Goal: Entertainment & Leisure: Browse casually

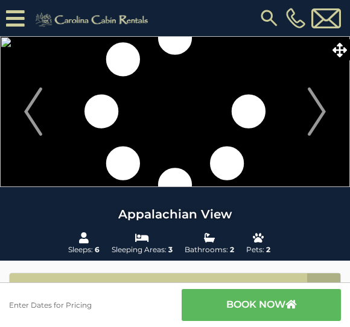
click at [43, 128] on button "Previous" at bounding box center [33, 111] width 54 height 151
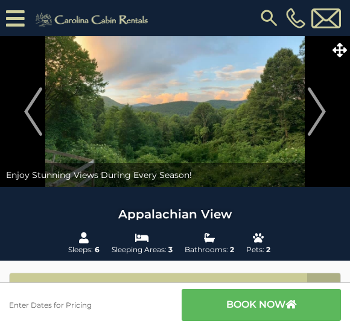
click at [311, 114] on img "Next" at bounding box center [317, 111] width 18 height 48
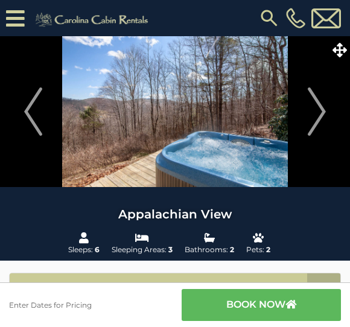
click at [314, 112] on img "Next" at bounding box center [317, 111] width 18 height 48
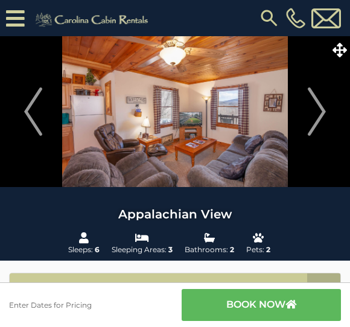
click at [313, 112] on img "Next" at bounding box center [317, 111] width 18 height 48
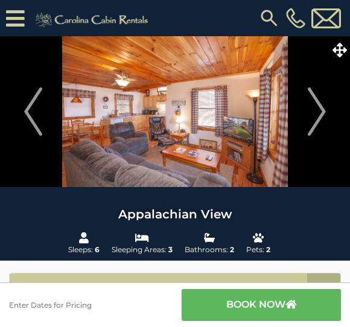
click at [314, 112] on img "Next" at bounding box center [317, 111] width 18 height 48
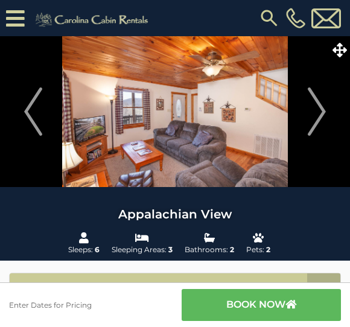
click at [314, 113] on img "Next" at bounding box center [317, 111] width 18 height 48
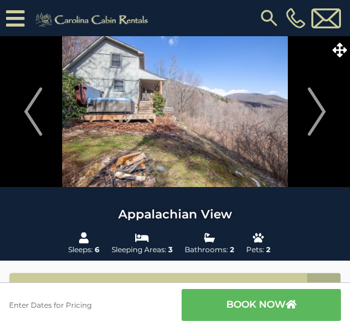
click at [314, 112] on img "Next" at bounding box center [317, 111] width 18 height 48
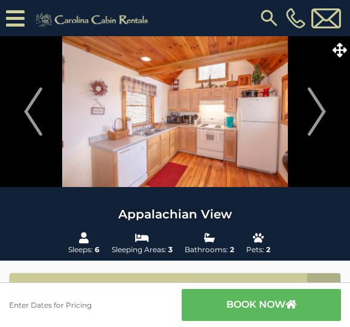
click at [314, 112] on img "Next" at bounding box center [317, 111] width 18 height 48
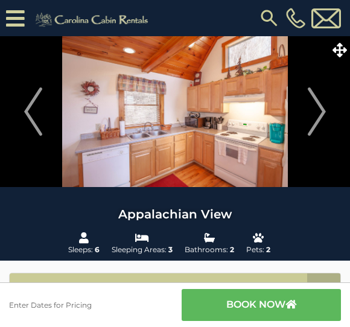
click at [312, 113] on img "Next" at bounding box center [317, 111] width 18 height 48
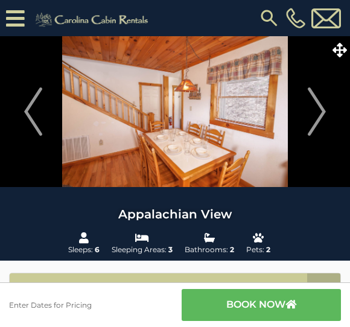
click at [313, 112] on img "Next" at bounding box center [317, 111] width 18 height 48
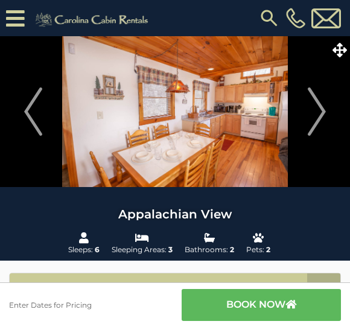
click at [311, 114] on img "Next" at bounding box center [317, 111] width 18 height 48
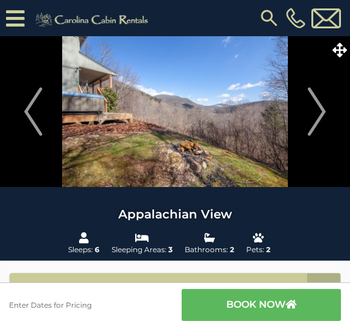
click at [313, 113] on img "Next" at bounding box center [317, 111] width 18 height 48
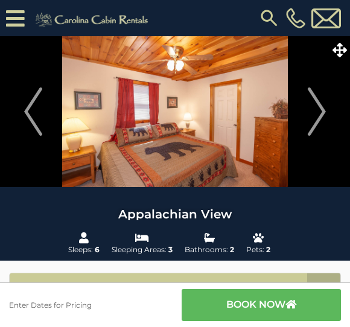
click at [314, 113] on img "Next" at bounding box center [317, 111] width 18 height 48
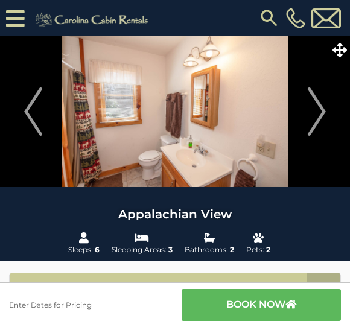
click at [313, 114] on img "Next" at bounding box center [317, 111] width 18 height 48
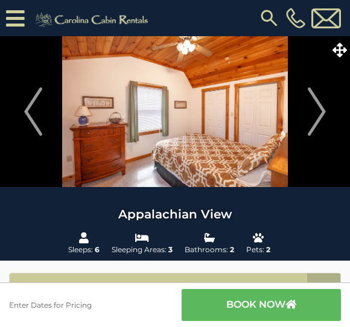
click at [312, 114] on img "Next" at bounding box center [317, 111] width 18 height 48
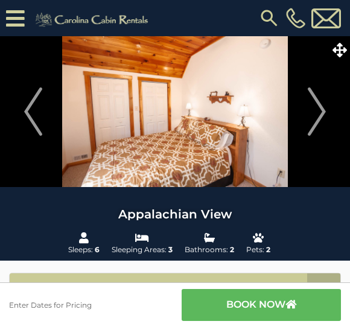
click at [313, 114] on img "Next" at bounding box center [317, 111] width 18 height 48
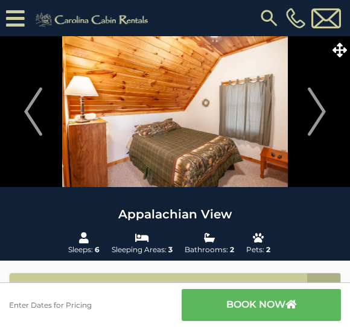
click at [312, 114] on img "Next" at bounding box center [317, 111] width 18 height 48
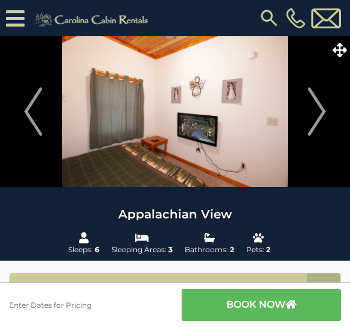
click at [313, 113] on img "Next" at bounding box center [317, 111] width 18 height 48
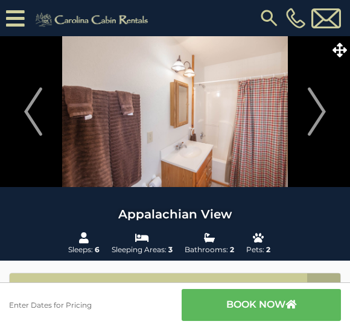
click at [314, 113] on img "Next" at bounding box center [317, 111] width 18 height 48
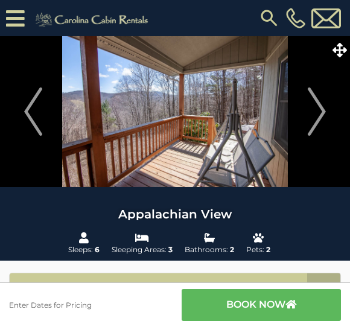
click at [7, 90] on button "Previous" at bounding box center [33, 111] width 54 height 151
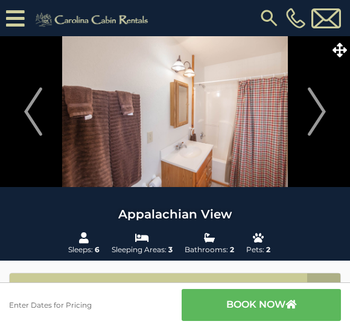
click at [315, 115] on img "Next" at bounding box center [317, 111] width 18 height 48
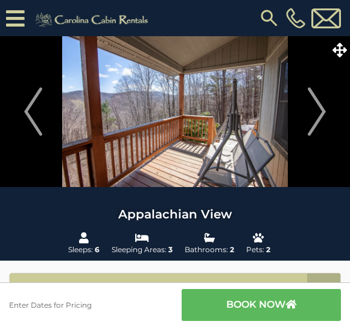
click at [317, 116] on img "Next" at bounding box center [317, 111] width 18 height 48
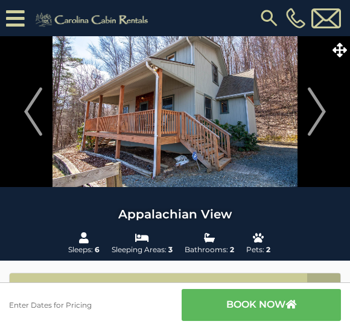
click at [315, 116] on img "Next" at bounding box center [317, 111] width 18 height 48
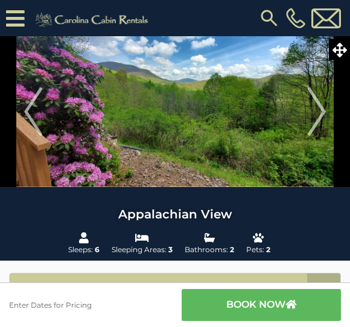
click at [314, 116] on img "Next" at bounding box center [317, 111] width 18 height 48
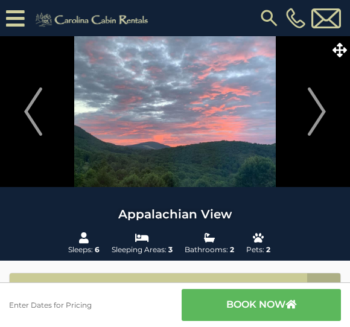
click at [313, 116] on img "Next" at bounding box center [317, 111] width 18 height 48
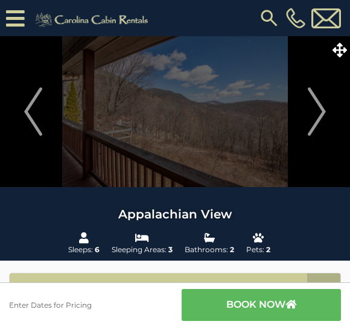
click at [314, 115] on img "Next" at bounding box center [317, 111] width 18 height 48
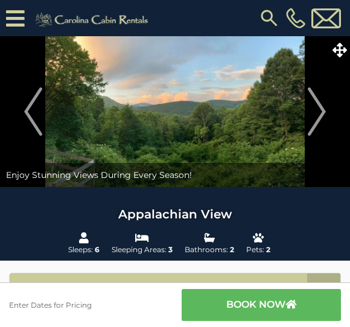
click at [312, 116] on img "Next" at bounding box center [317, 111] width 18 height 48
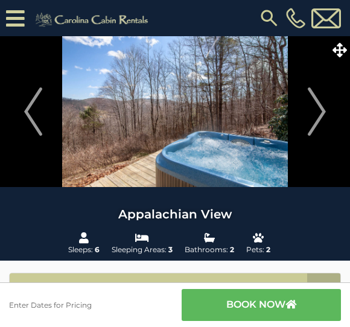
click at [313, 115] on img "Next" at bounding box center [317, 111] width 18 height 48
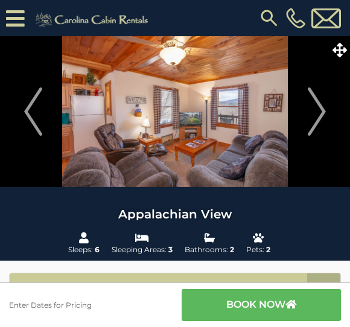
click at [312, 115] on img "Next" at bounding box center [317, 111] width 18 height 48
